Goal: Transaction & Acquisition: Purchase product/service

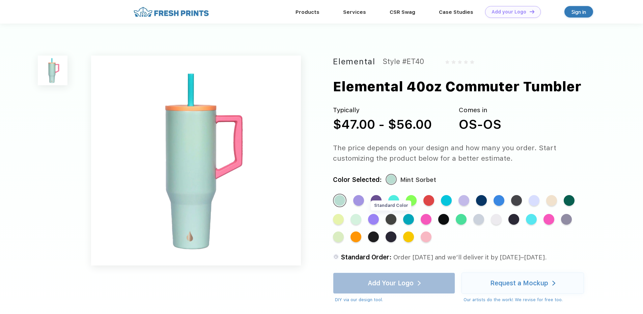
click at [390, 224] on div "Standard Color" at bounding box center [391, 219] width 11 height 11
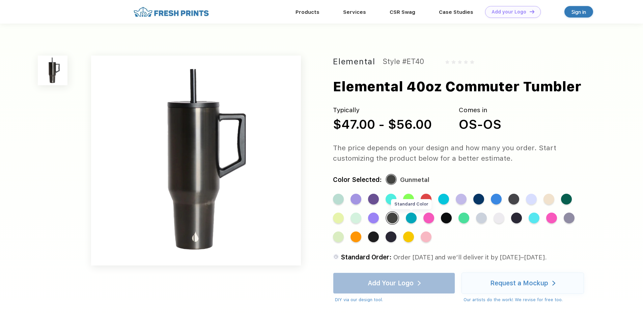
click at [410, 219] on div "Standard Color" at bounding box center [411, 218] width 11 height 11
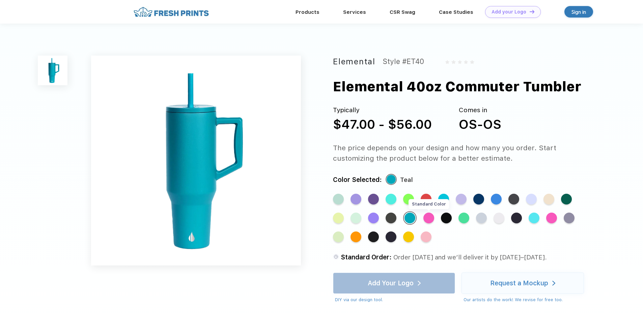
click at [434, 218] on div "Standard Color" at bounding box center [428, 218] width 11 height 11
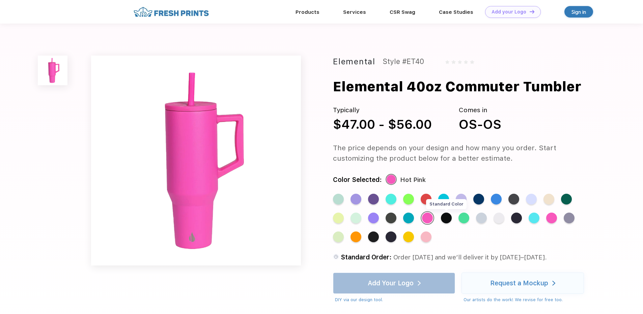
click at [445, 220] on div "Standard Color" at bounding box center [446, 218] width 11 height 11
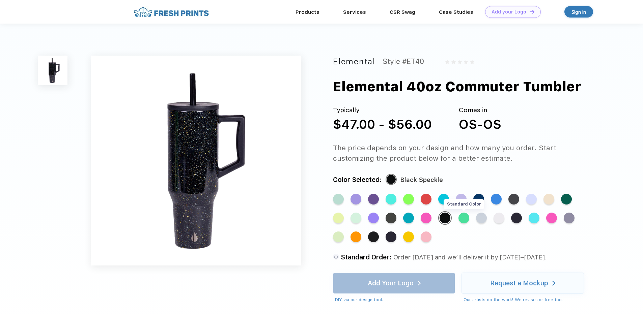
click at [463, 219] on div "Standard Color" at bounding box center [463, 218] width 11 height 11
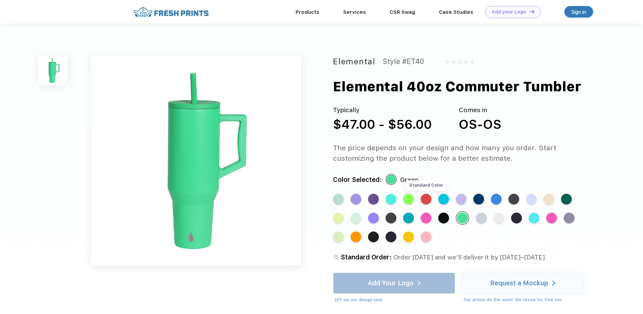
click at [427, 200] on div "Standard Color" at bounding box center [426, 199] width 11 height 11
